Goal: Task Accomplishment & Management: Manage account settings

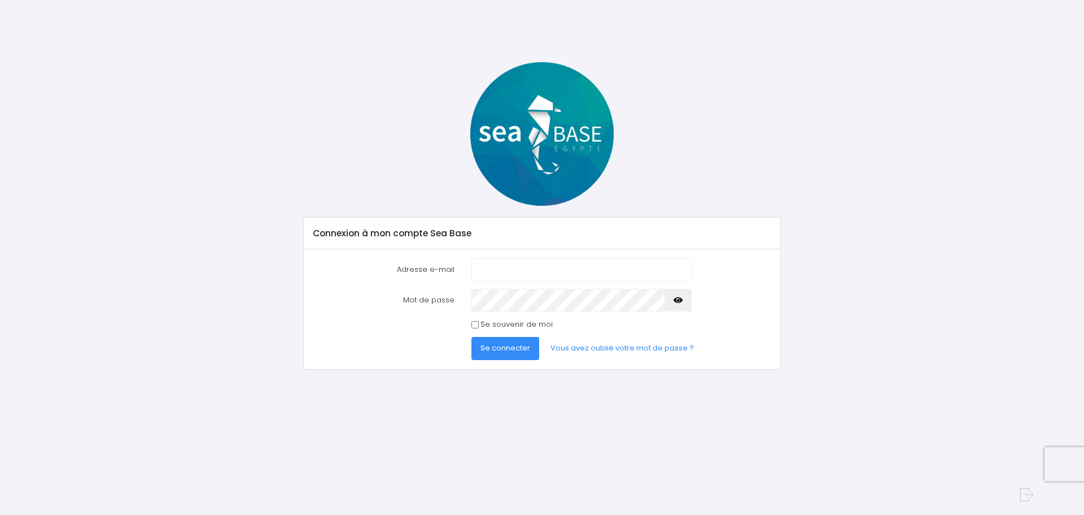
type input "[EMAIL_ADDRESS][DOMAIN_NAME]"
click at [477, 325] on input "Se souvenir de moi" at bounding box center [475, 324] width 7 height 7
checkbox input "true"
click at [496, 356] on button "Se connecter" at bounding box center [506, 348] width 68 height 23
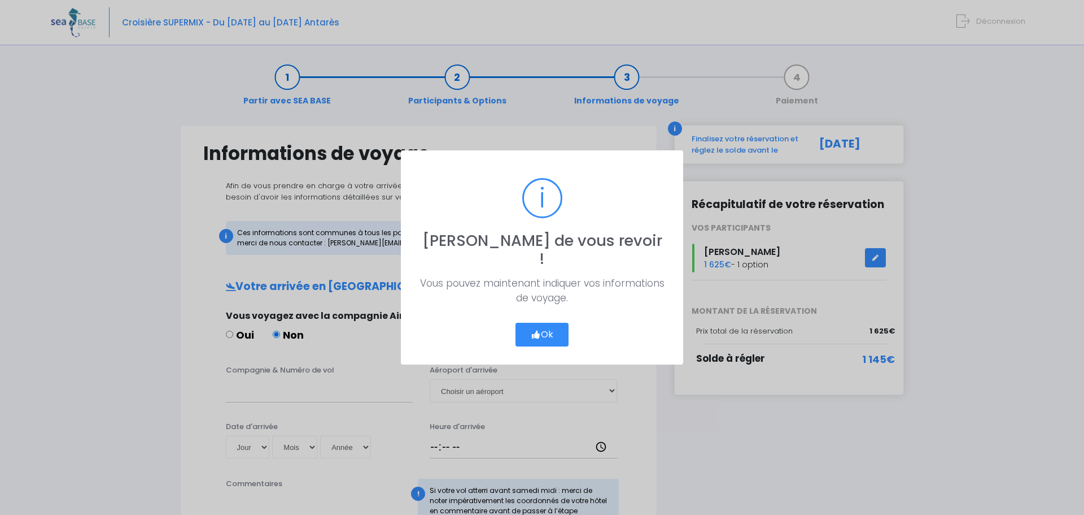
click at [530, 324] on button "Ok" at bounding box center [542, 334] width 53 height 24
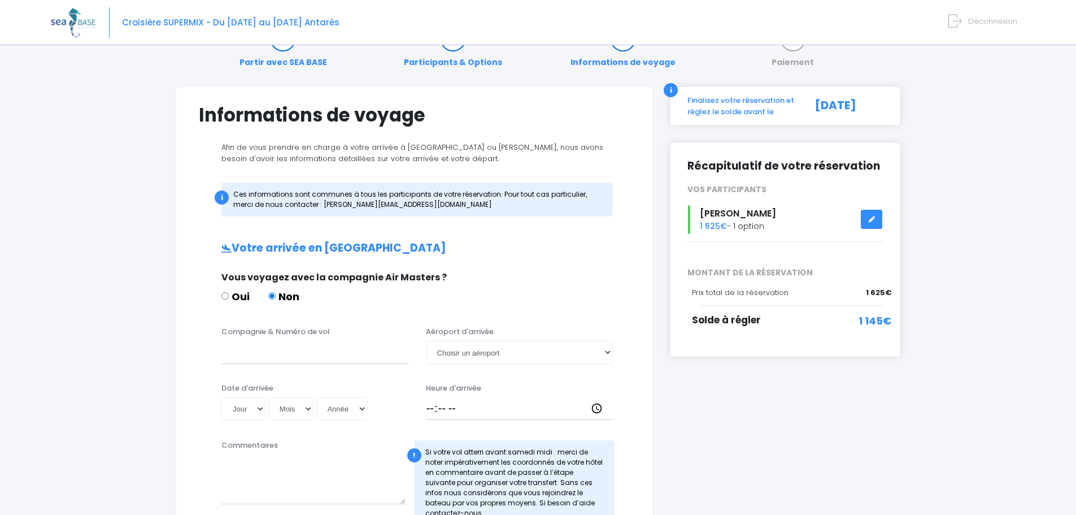
scroll to position [56, 0]
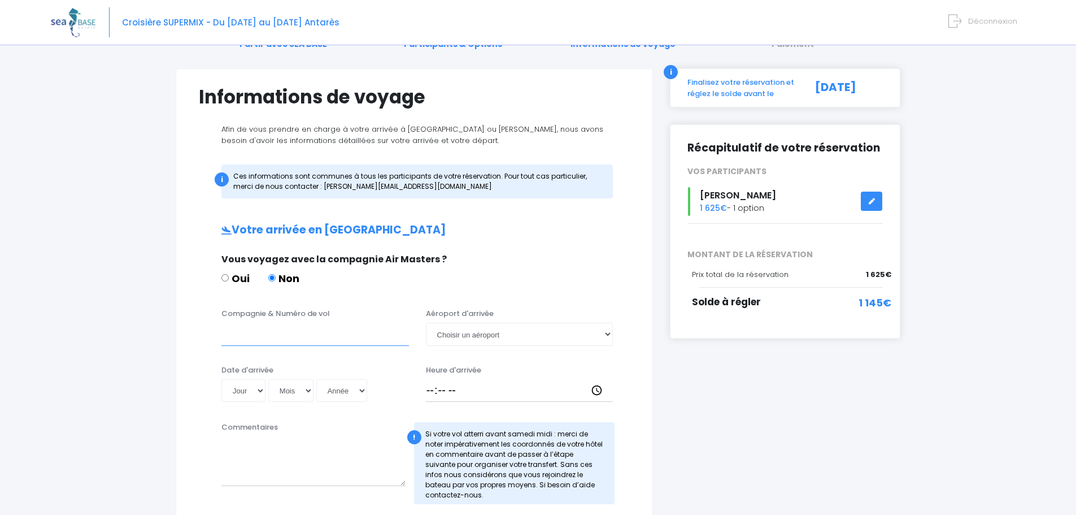
click at [353, 325] on input "Compagnie & Numéro de vol" at bounding box center [315, 333] width 188 height 23
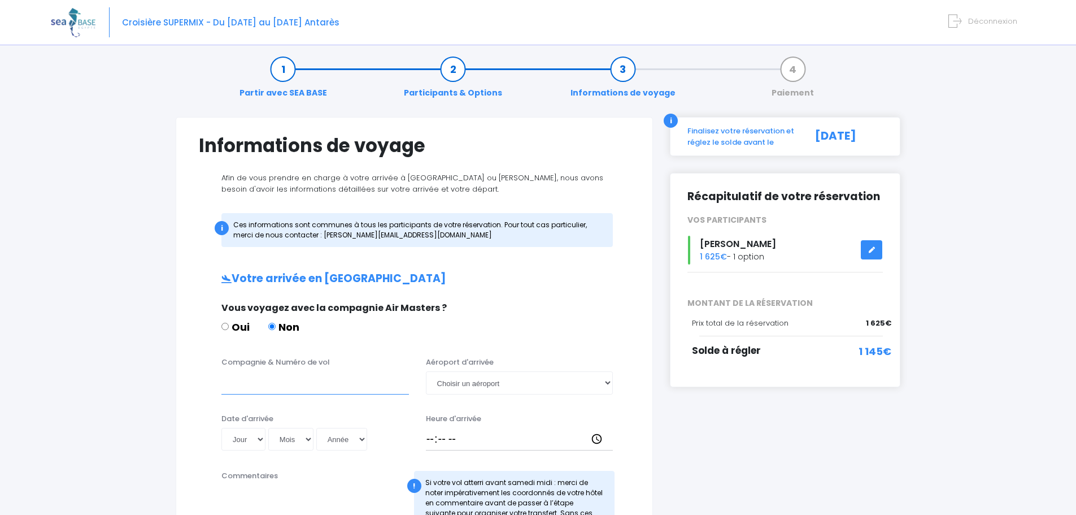
scroll to position [0, 0]
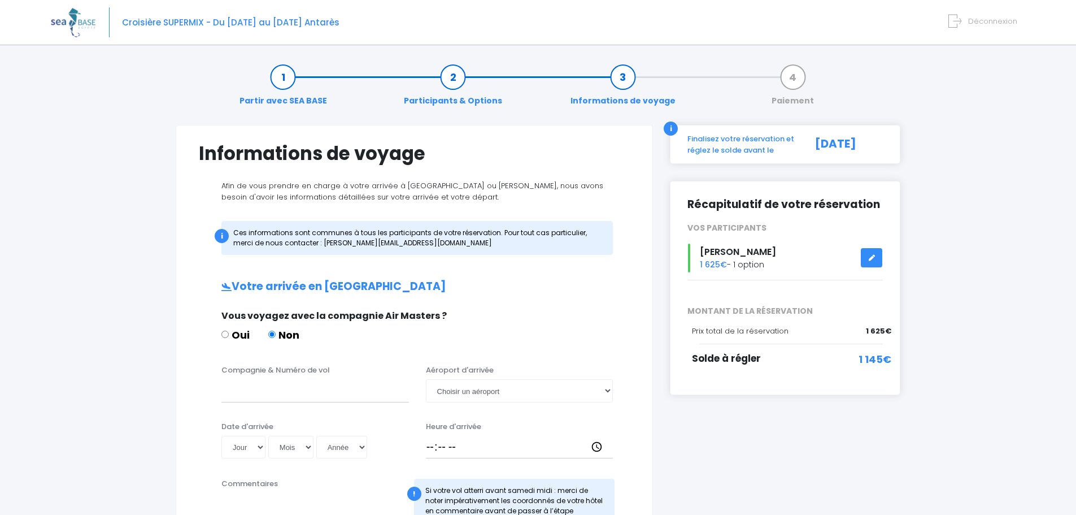
click at [987, 178] on div "Partir avec SEA BASE Participants & Options Informations de voyage Paiement Inf…" at bounding box center [538, 523] width 974 height 940
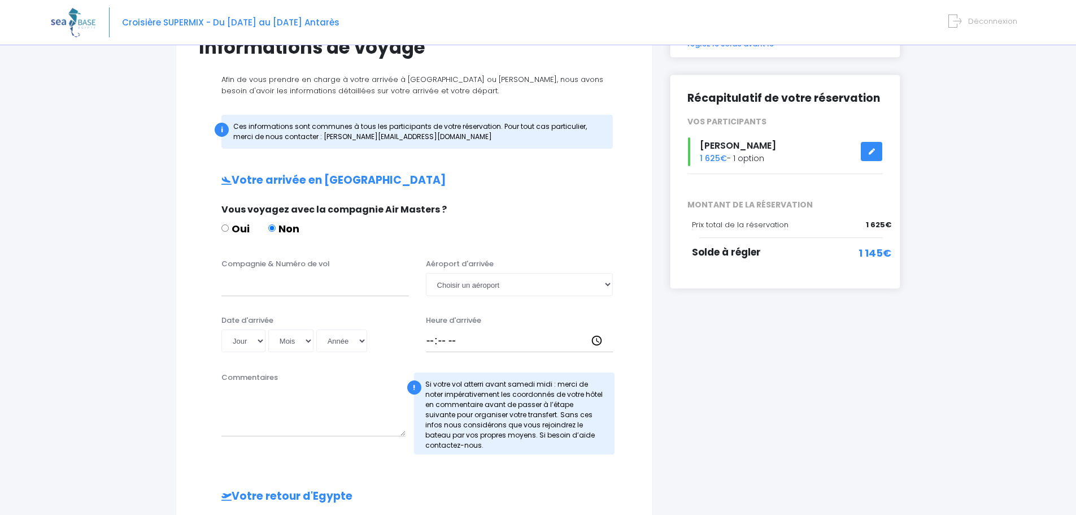
scroll to position [113, 0]
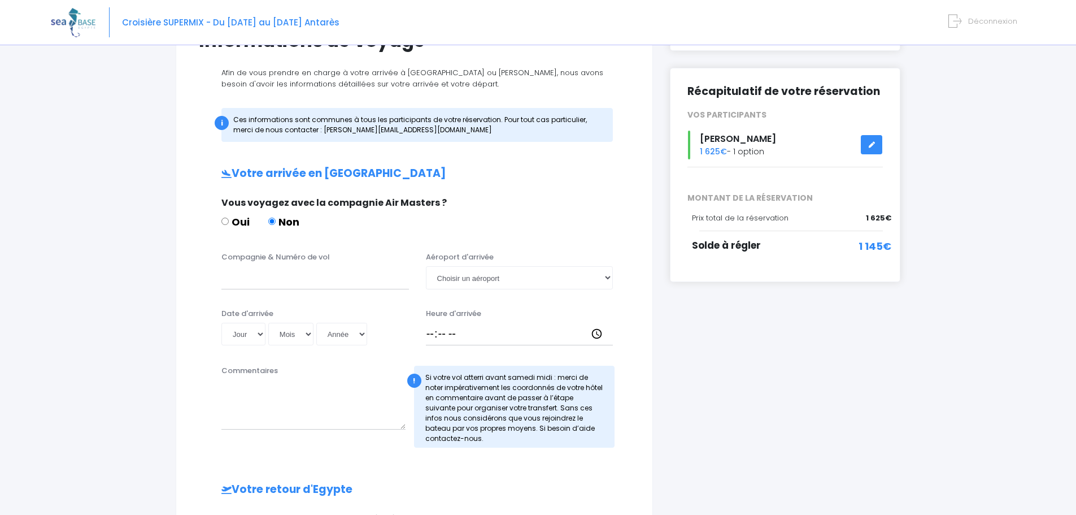
click at [960, 150] on div "Partir avec SEA BASE Participants & Options Informations de voyage Paiement Inf…" at bounding box center [538, 410] width 974 height 940
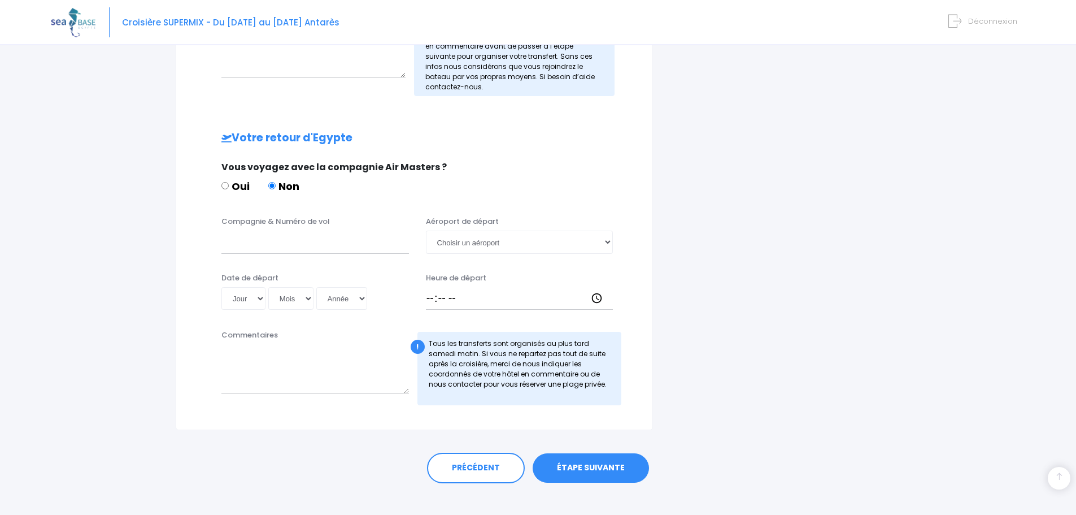
scroll to position [478, 0]
